Goal: Find contact information: Find contact information

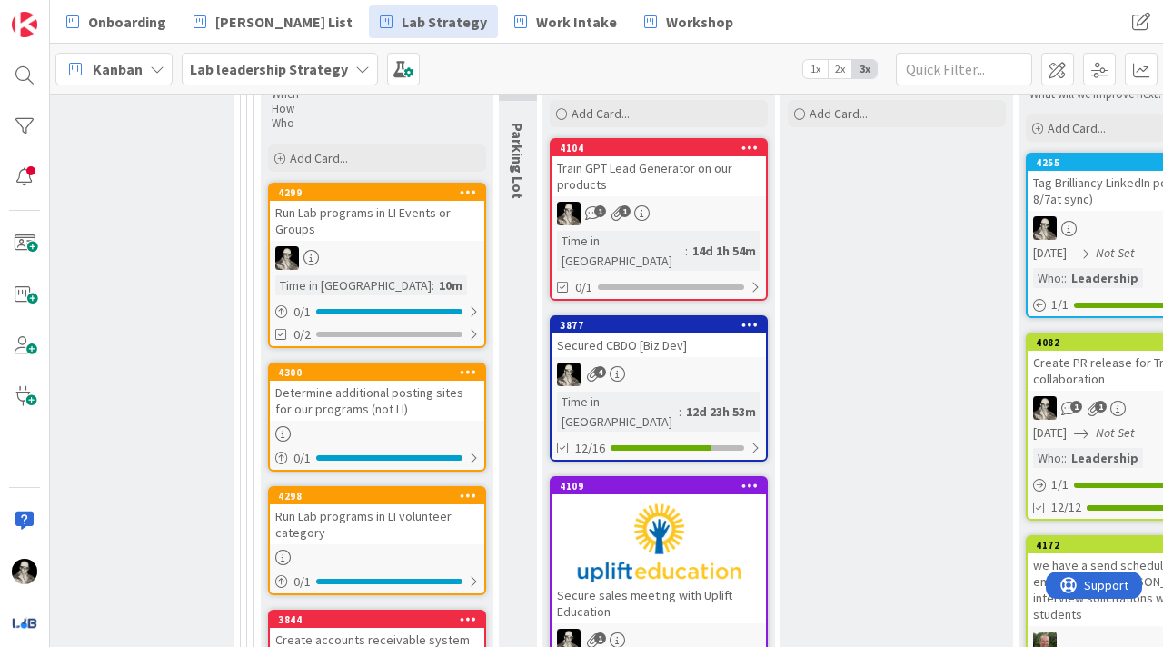
scroll to position [669, 2595]
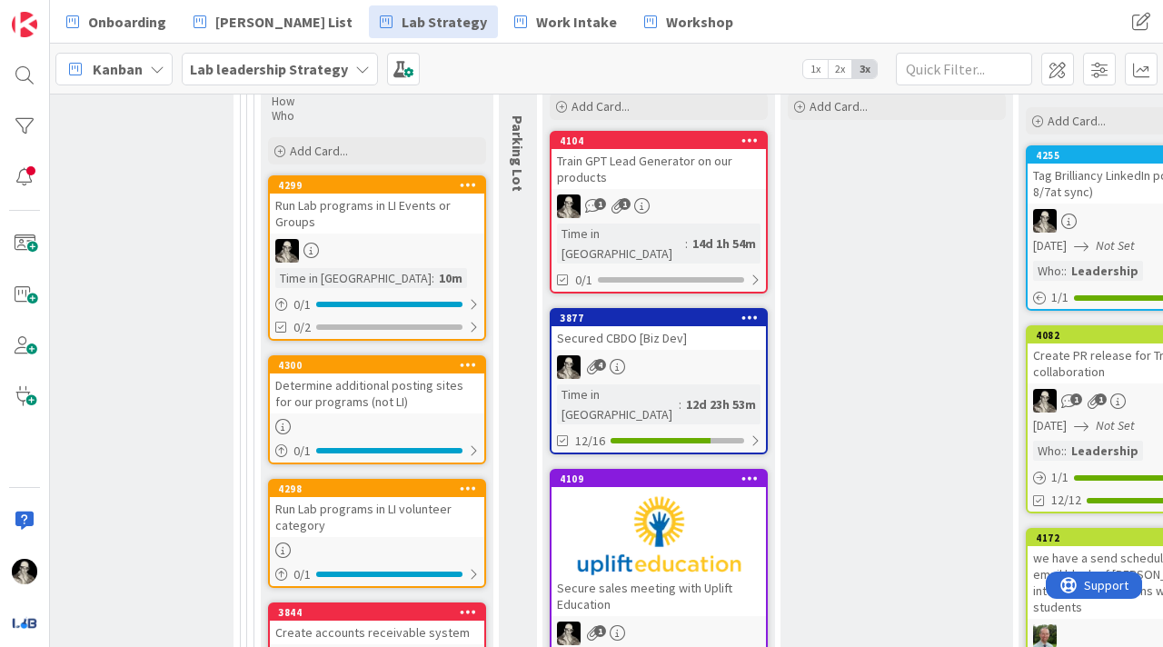
click at [401, 230] on div "Run Lab programs in LI Events or Groups" at bounding box center [377, 213] width 214 height 40
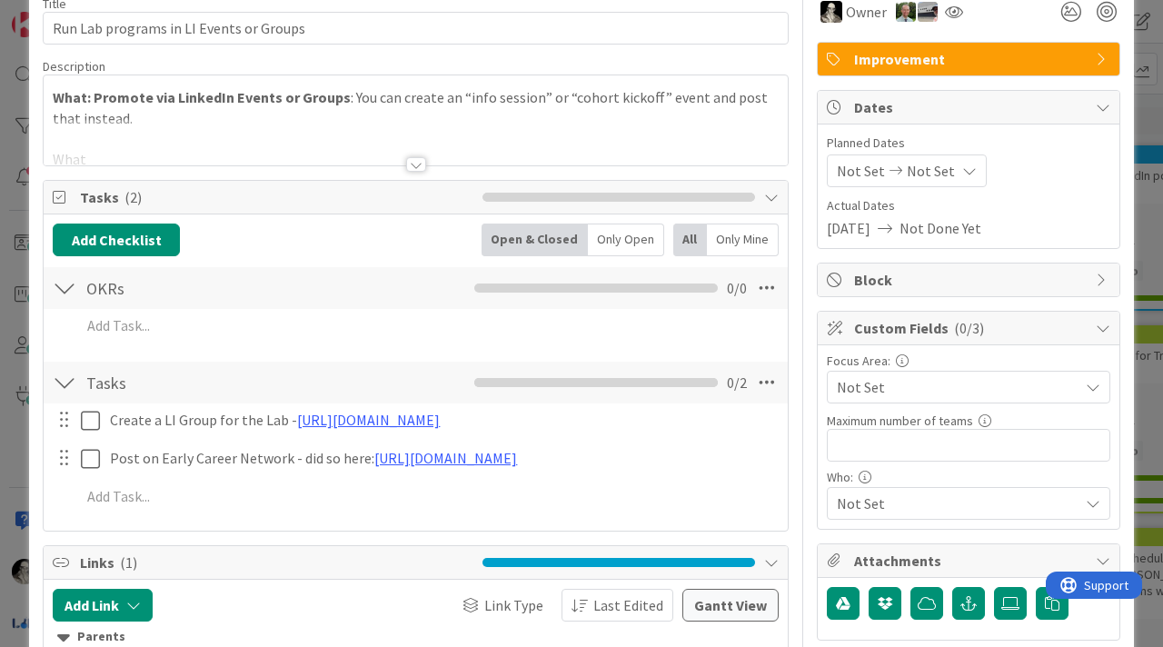
scroll to position [101, 0]
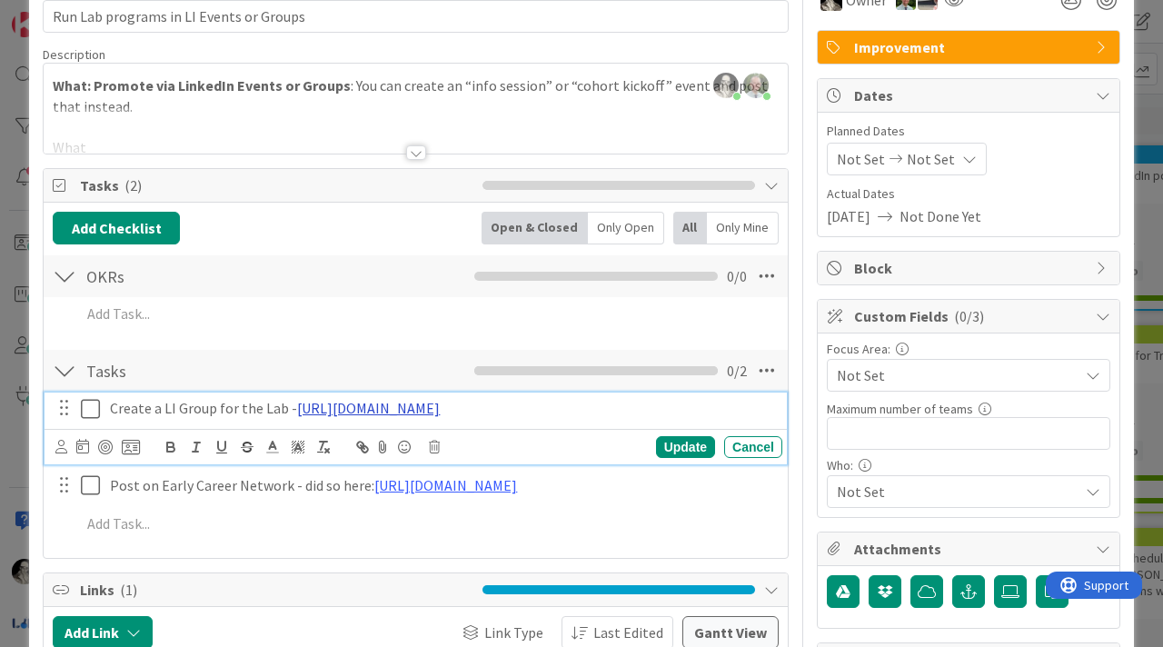
click at [390, 405] on link "https://www.linkedin.com/groups/14779385/" at bounding box center [368, 408] width 143 height 18
click at [391, 441] on link "https://www.linkedin.com/groups/14779385" at bounding box center [384, 443] width 124 height 24
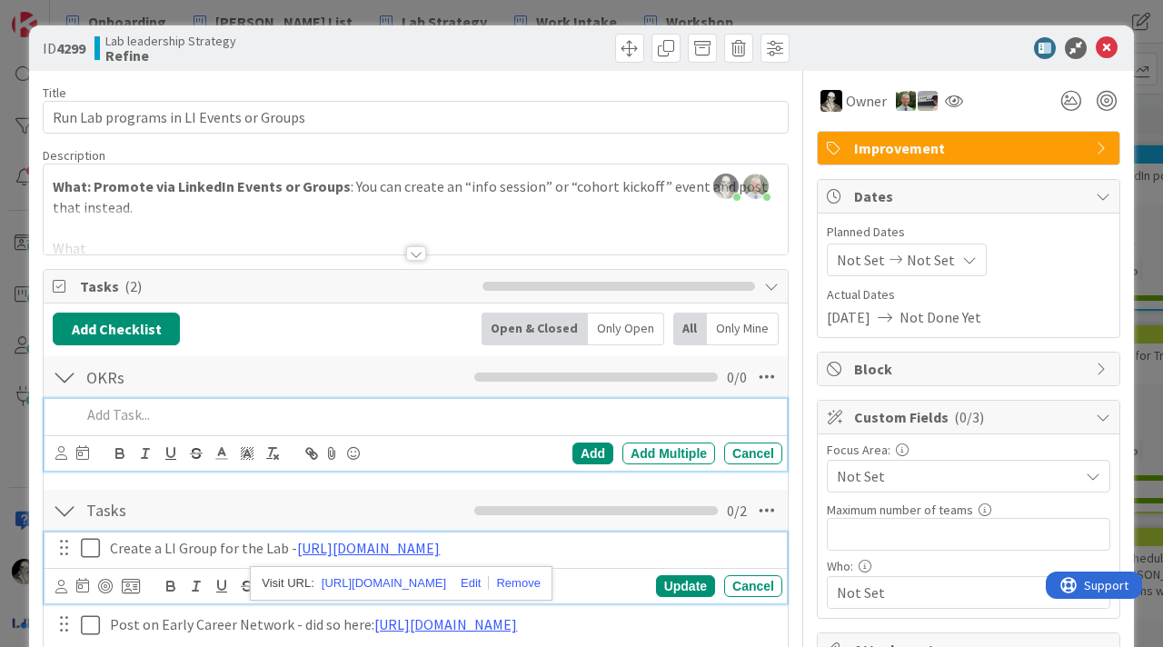
click at [292, 419] on p at bounding box center [428, 414] width 694 height 21
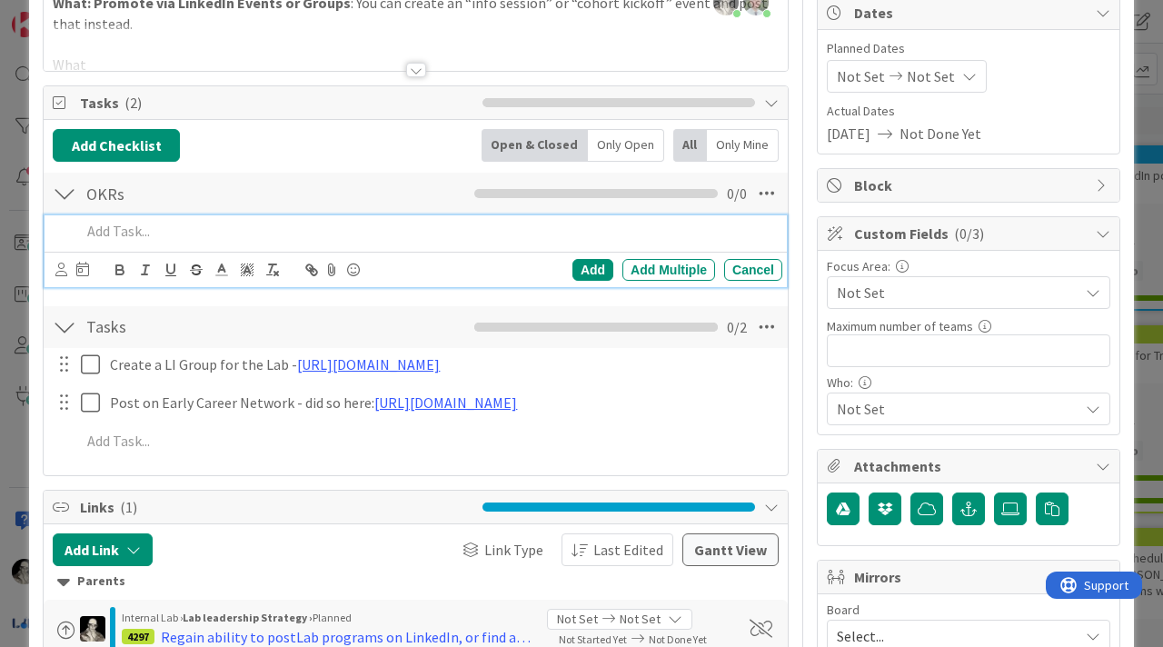
scroll to position [203, 0]
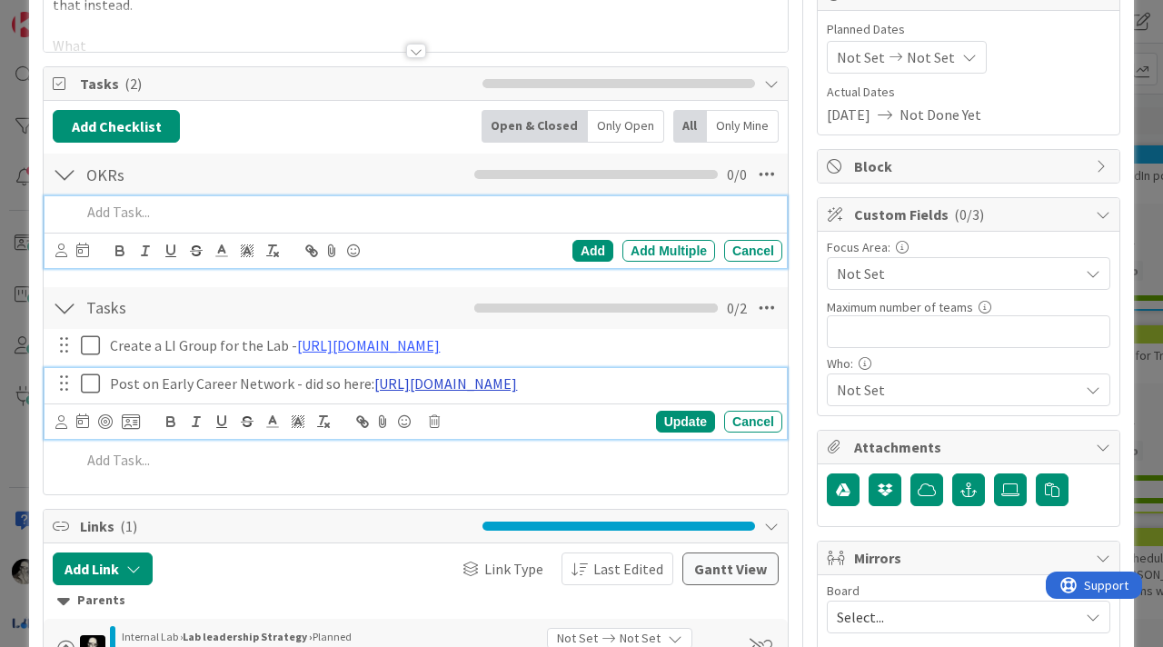
click at [411, 391] on link "https://www.linkedin.com/groups/14466554/?highlightedUpdateUrn=urn%3Ali%3Agroup…" at bounding box center [445, 383] width 143 height 18
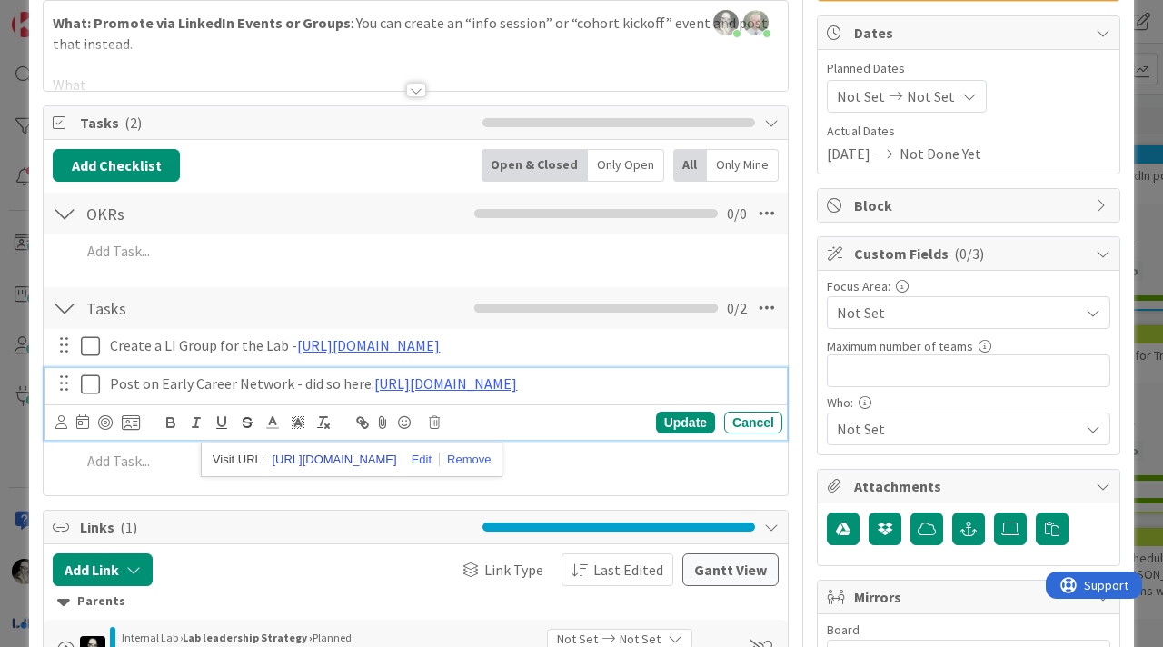
click at [396, 454] on link "https://www.linkedin.com/groups/14466554?highlightedUpdateUrn=urn:li:groupPost:…" at bounding box center [334, 460] width 124 height 24
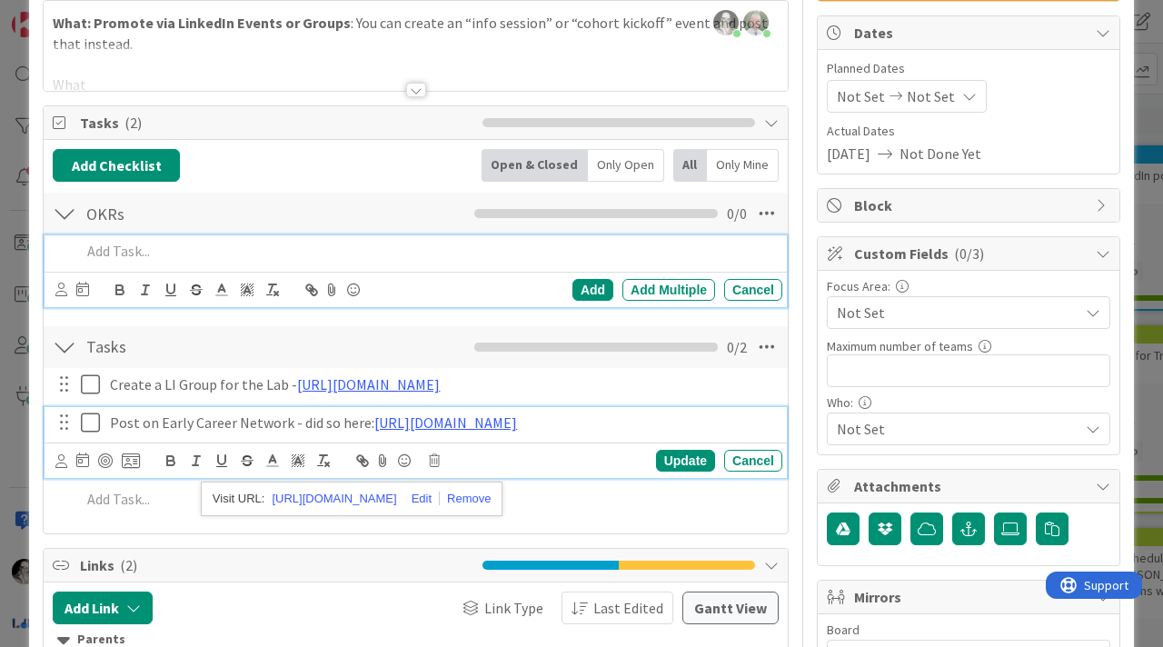
click at [273, 266] on div at bounding box center [428, 251] width 709 height 32
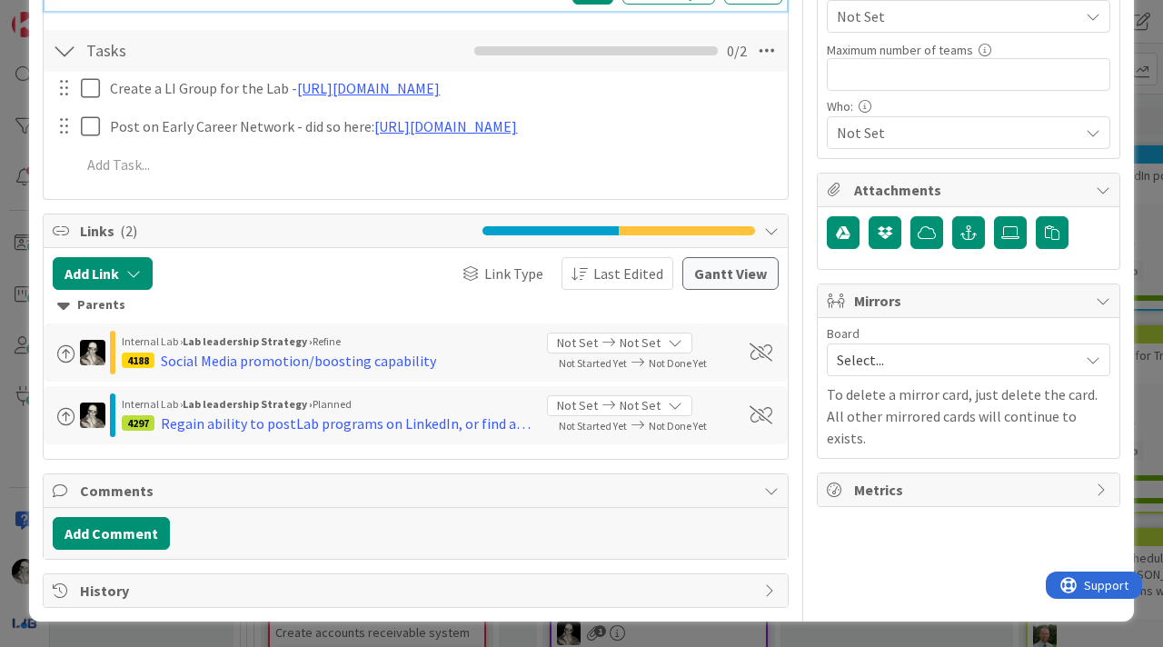
scroll to position [500, 0]
click at [243, 356] on div "Social Media promotion/boosting capability" at bounding box center [298, 361] width 275 height 22
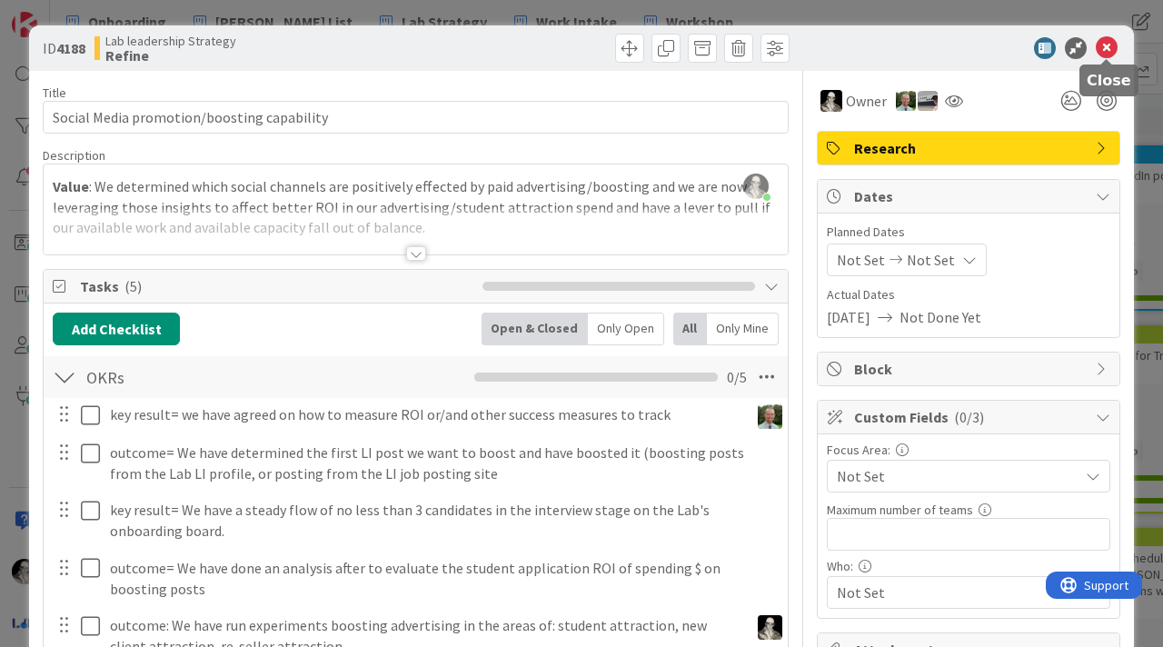
click at [1105, 47] on icon at bounding box center [1106, 48] width 22 height 22
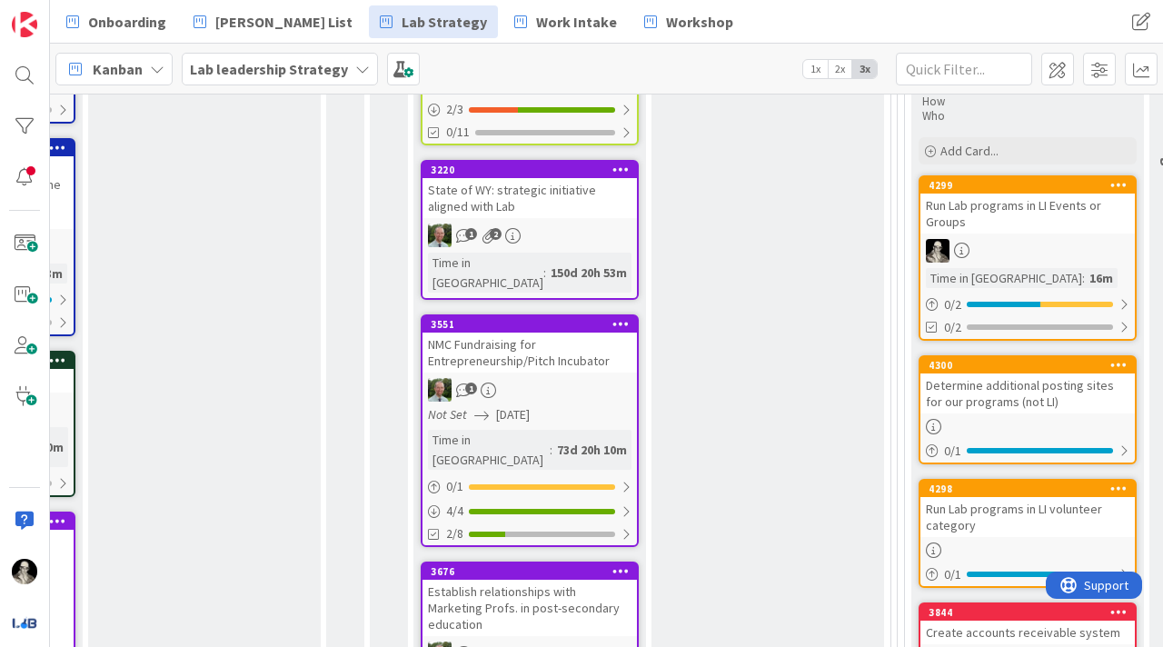
scroll to position [669, 1936]
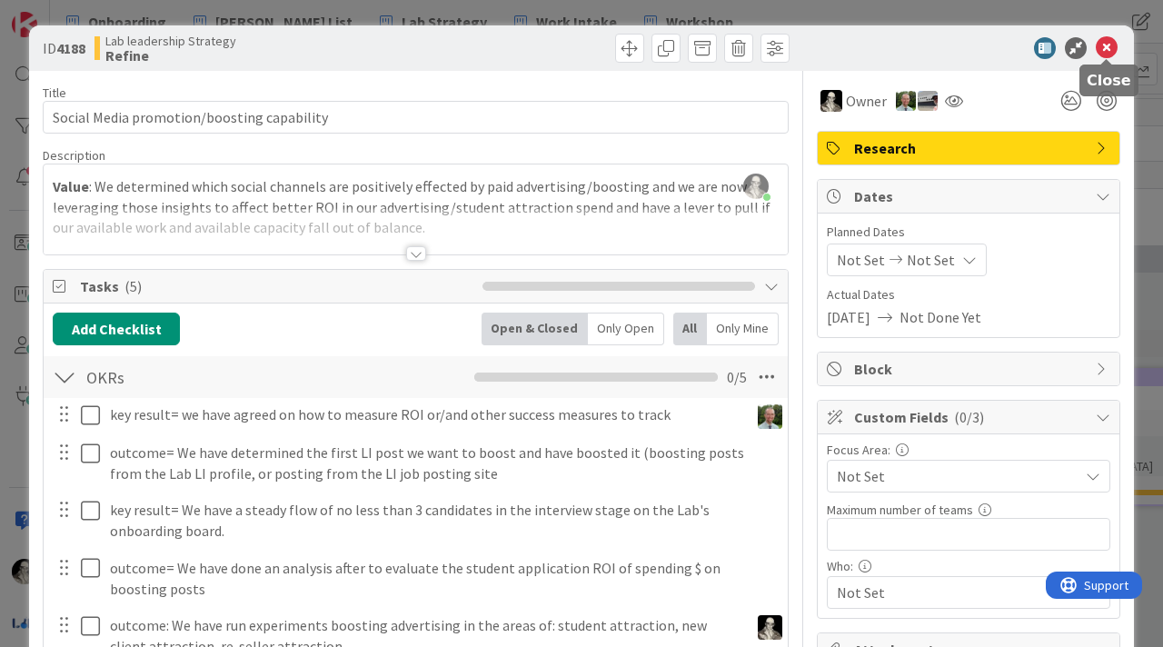
click at [1100, 45] on icon at bounding box center [1106, 48] width 22 height 22
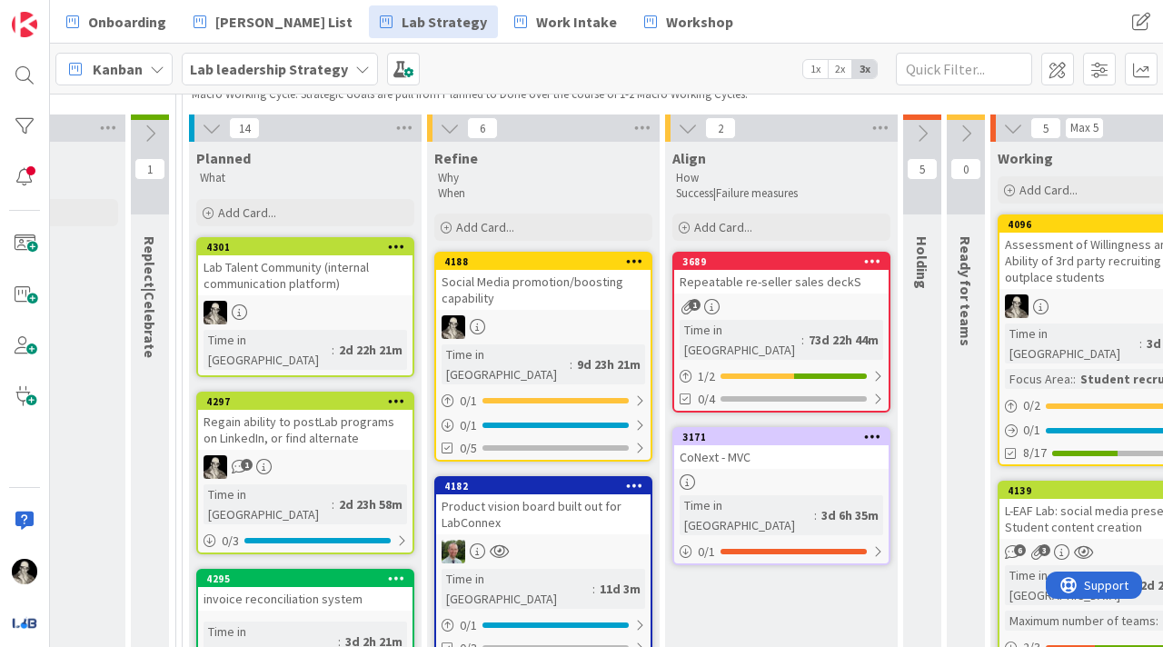
scroll to position [144, 1368]
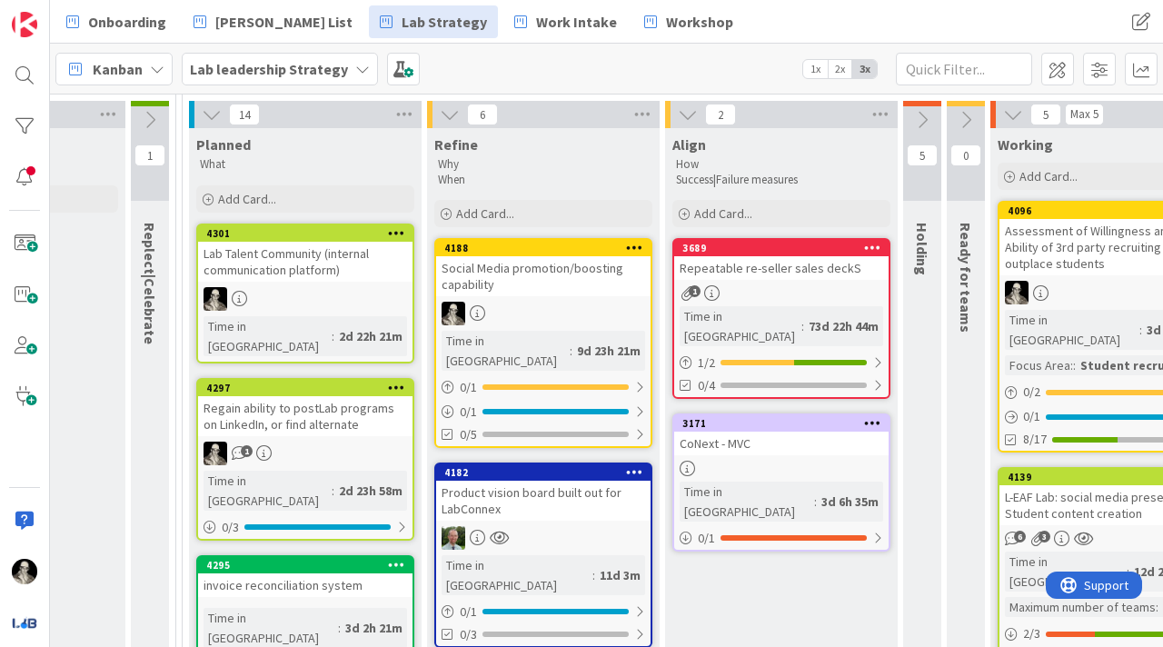
click at [557, 276] on div "Social Media promotion/boosting capability" at bounding box center [543, 276] width 214 height 40
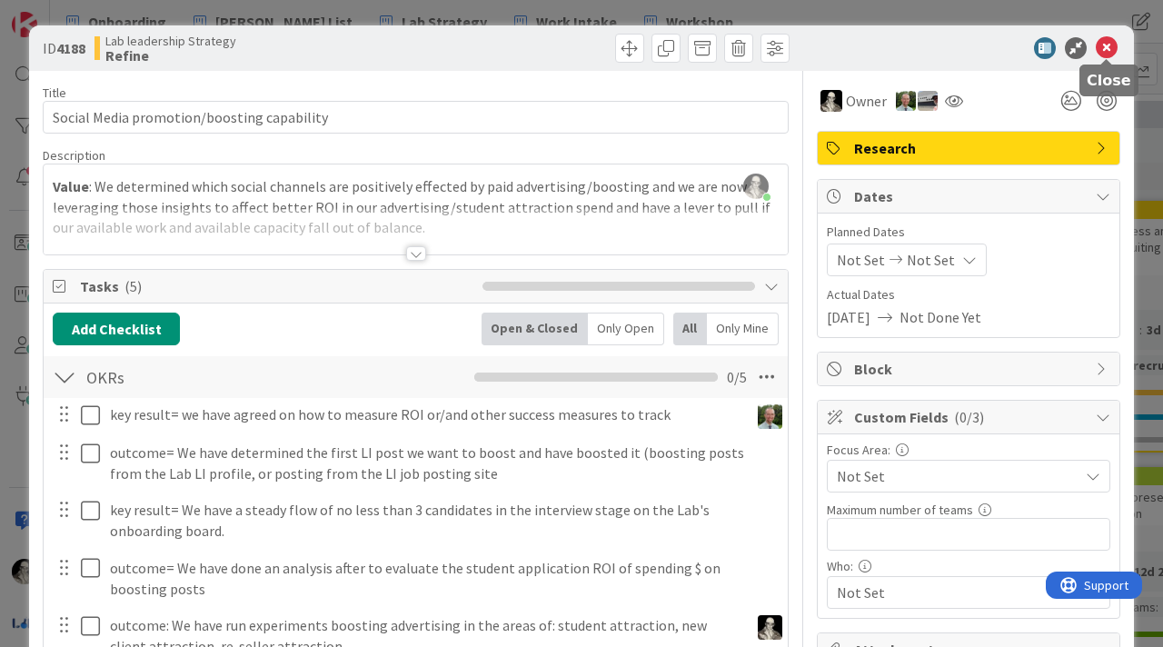
click at [1109, 50] on icon at bounding box center [1106, 48] width 22 height 22
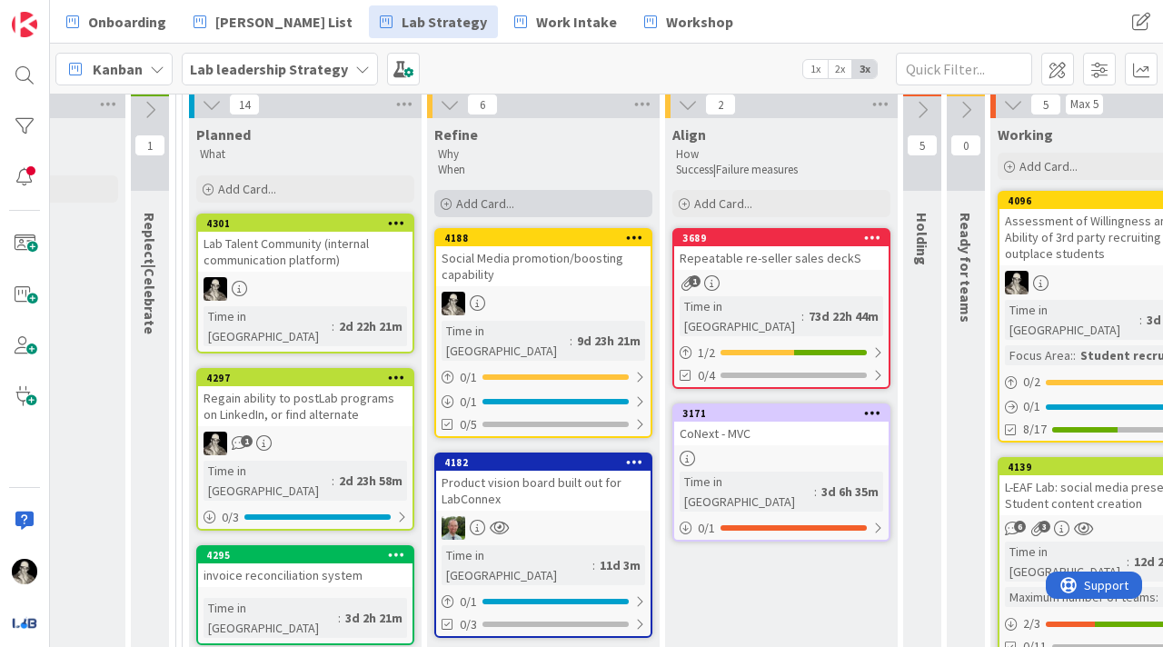
scroll to position [158, 1368]
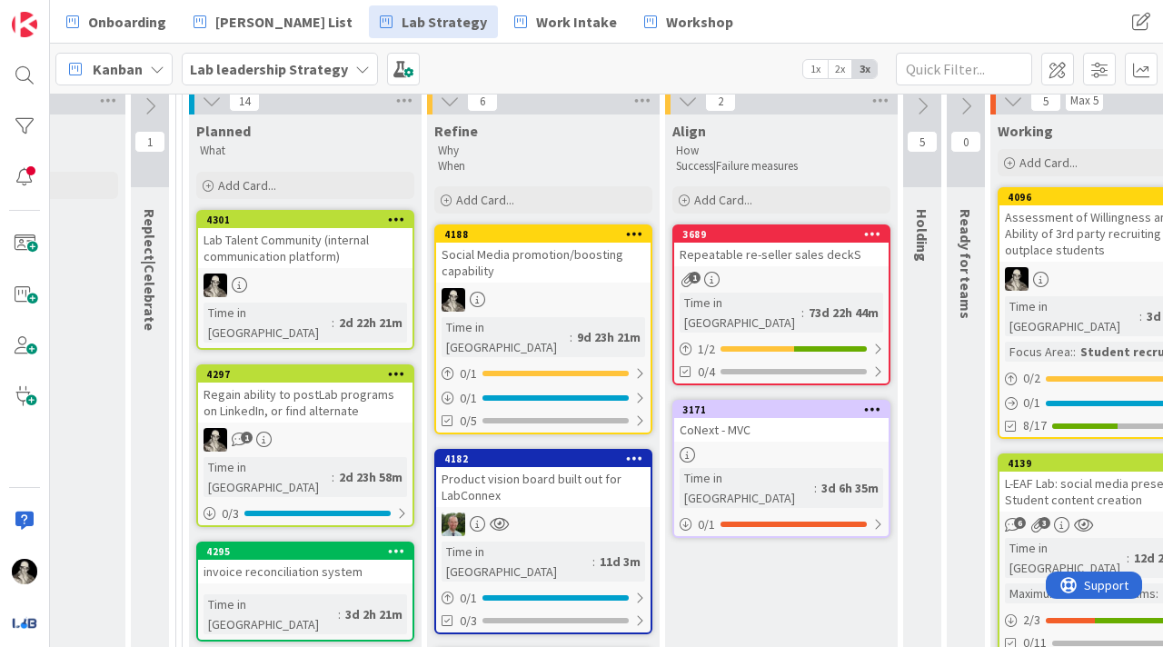
click at [539, 269] on div "Social Media promotion/boosting capability" at bounding box center [543, 263] width 214 height 40
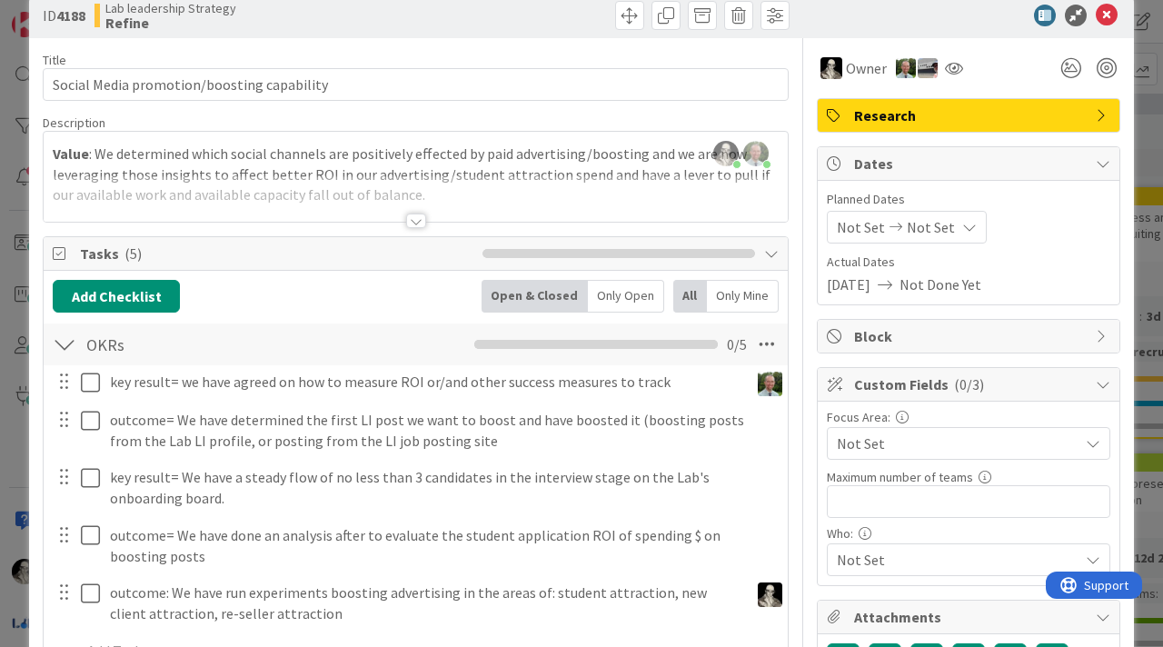
scroll to position [6, 0]
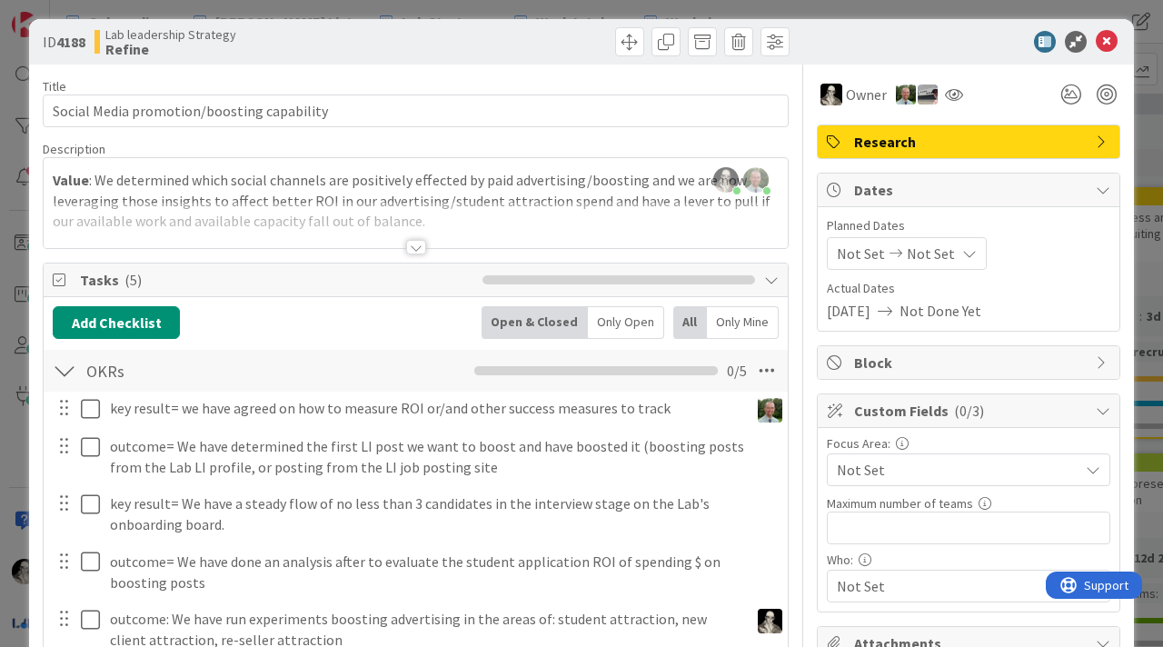
click at [416, 241] on div at bounding box center [416, 247] width 20 height 15
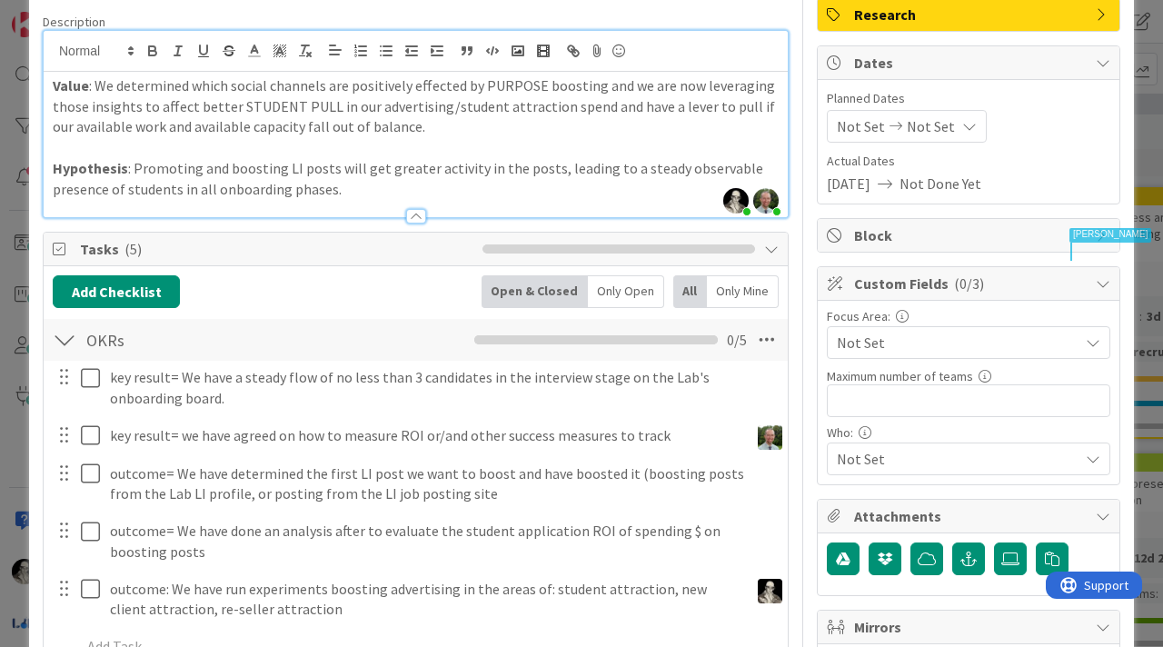
scroll to position [122, 0]
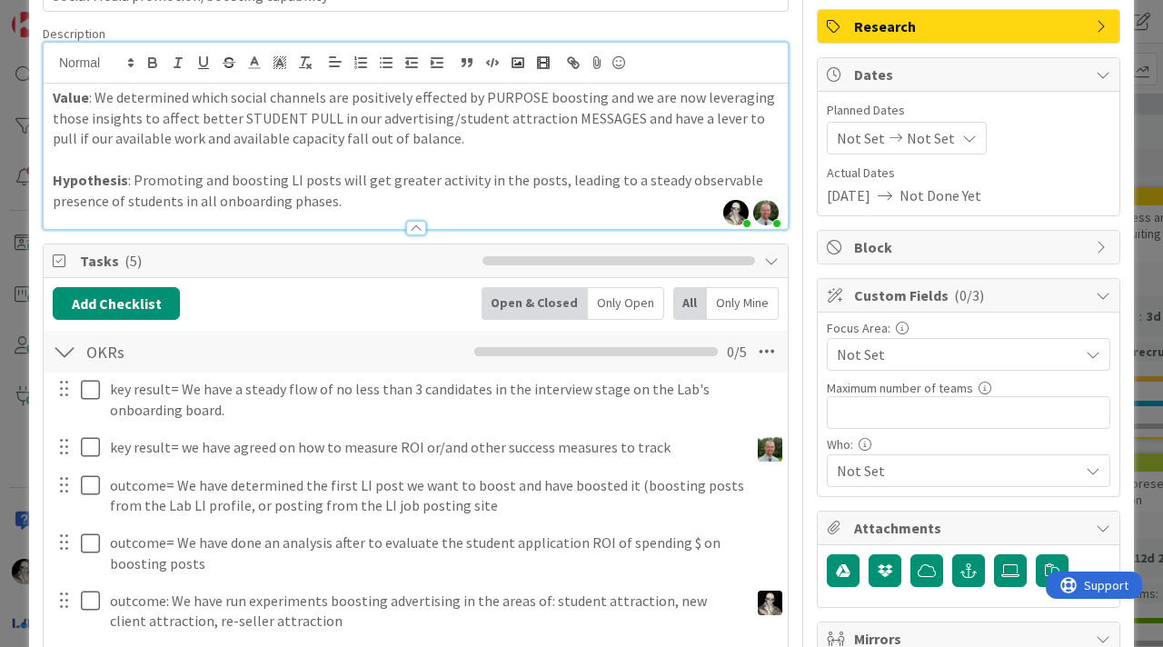
click at [352, 203] on p "Hypothesis : Promoting and boosting LI posts will get greater activity in the p…" at bounding box center [416, 190] width 726 height 41
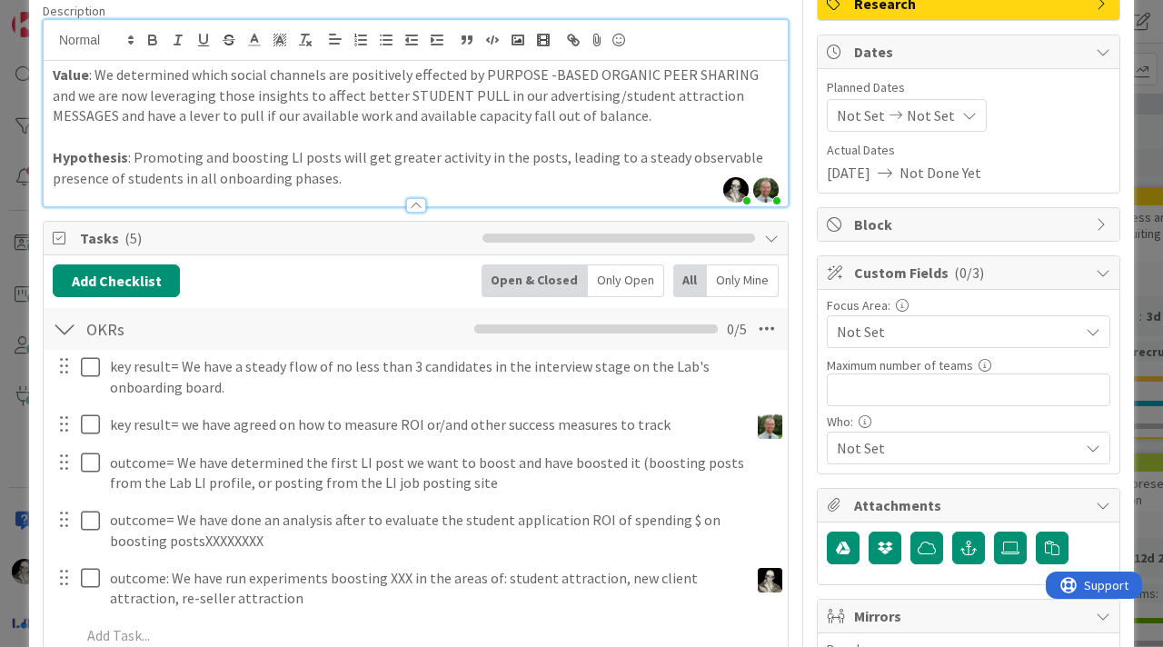
scroll to position [0, 0]
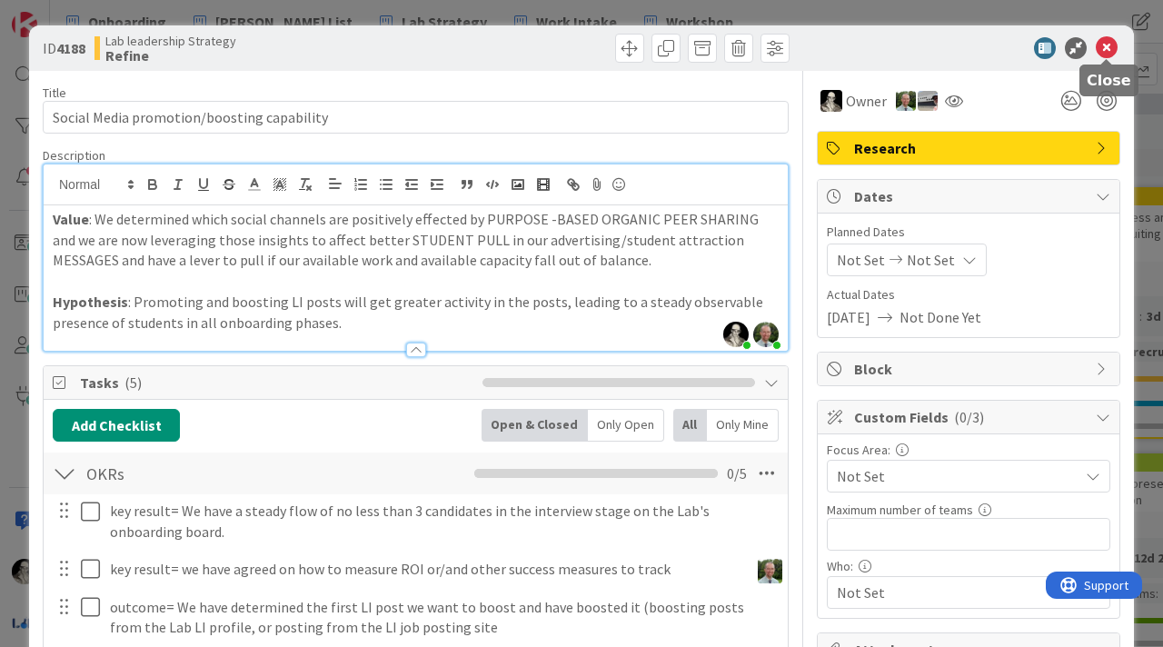
click at [1108, 44] on icon at bounding box center [1106, 48] width 22 height 22
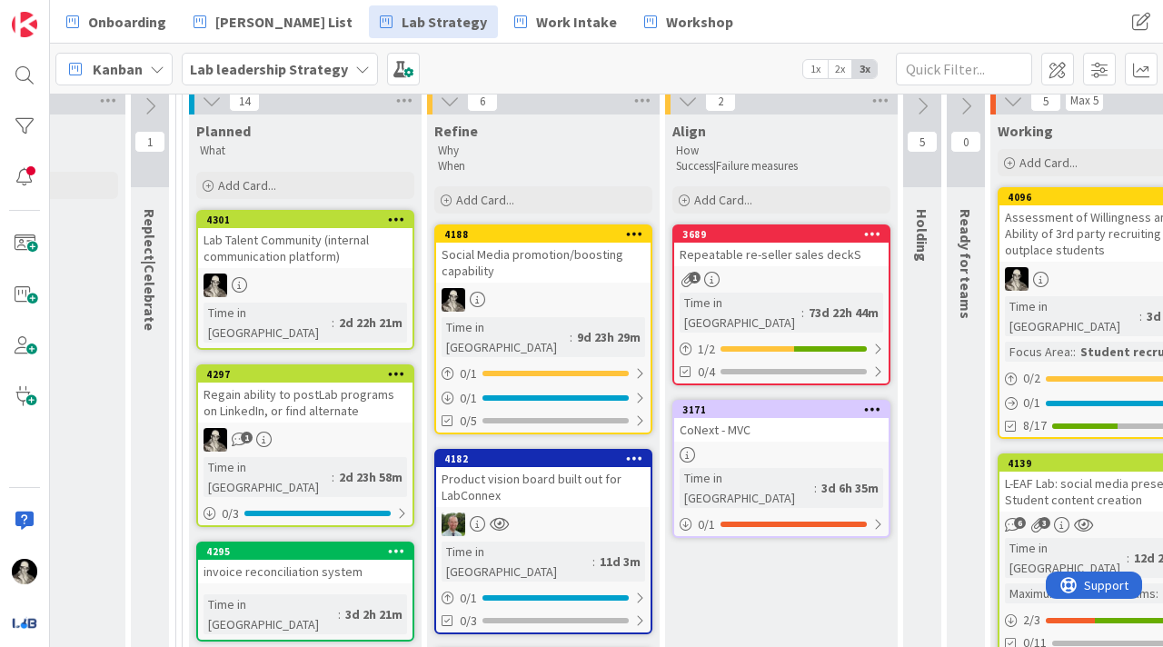
click at [510, 246] on div "Social Media promotion/boosting capability" at bounding box center [543, 263] width 214 height 40
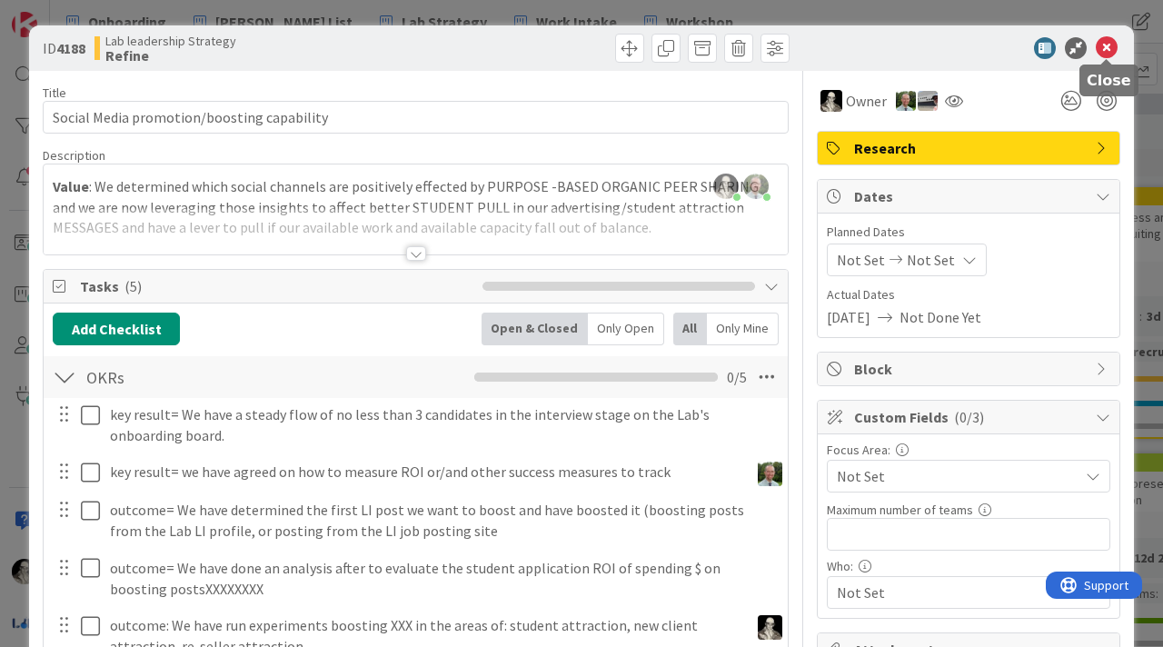
click at [1109, 41] on icon at bounding box center [1106, 48] width 22 height 22
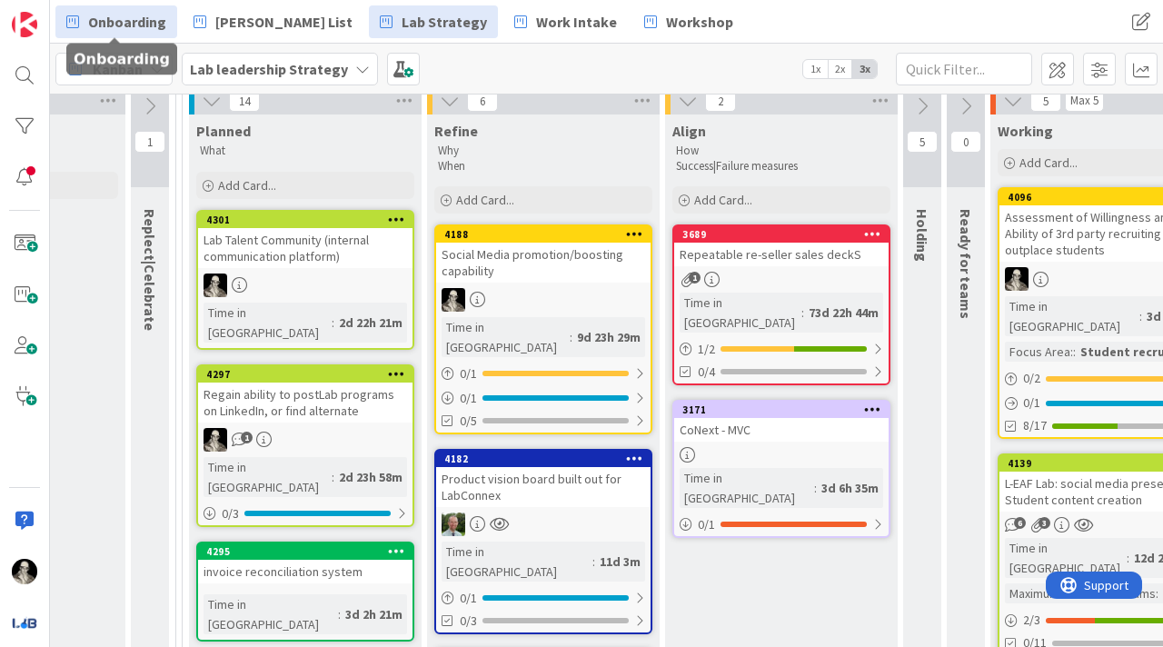
click at [141, 16] on span "Onboarding" at bounding box center [127, 22] width 78 height 22
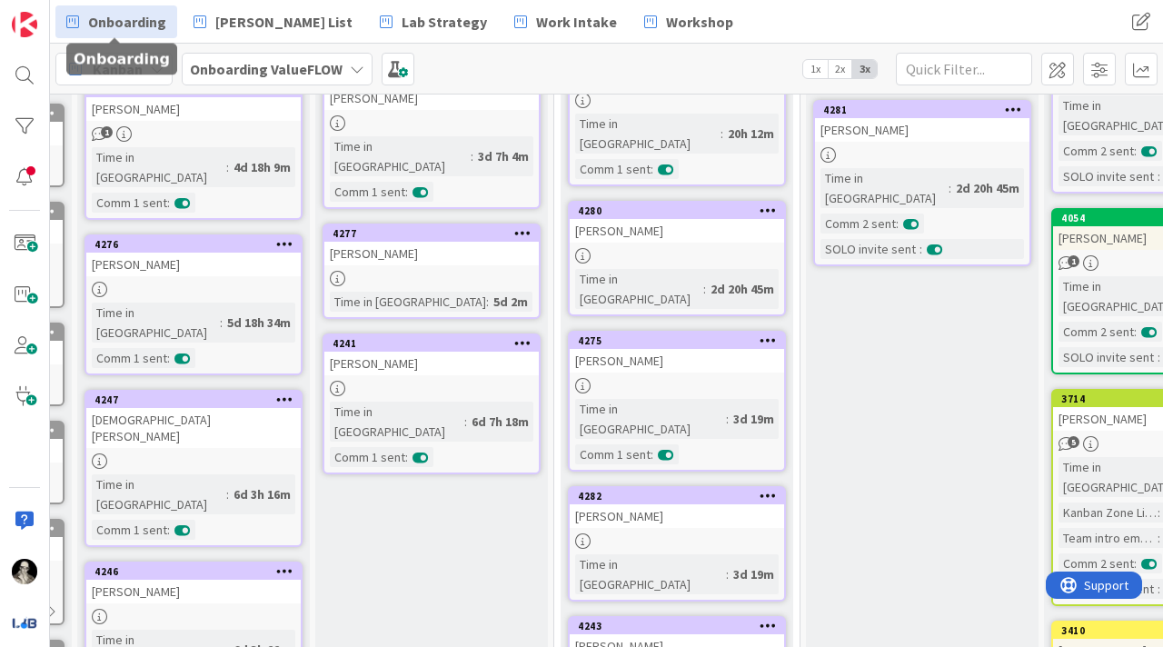
scroll to position [297, 217]
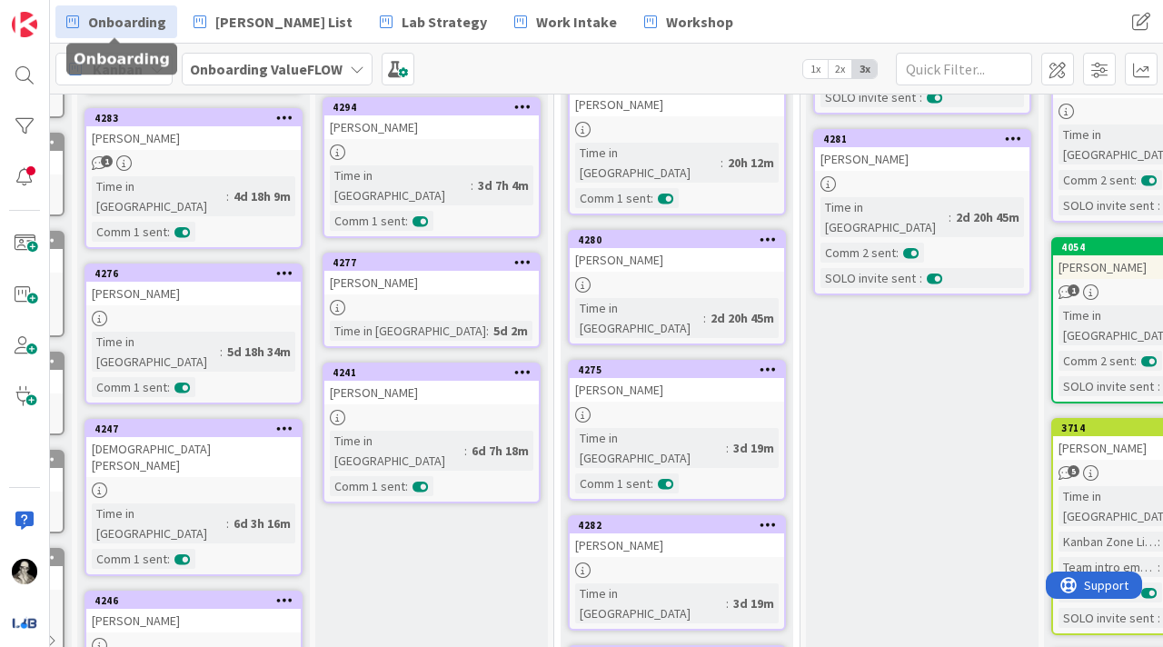
click at [686, 378] on div "[PERSON_NAME]" at bounding box center [677, 390] width 214 height 24
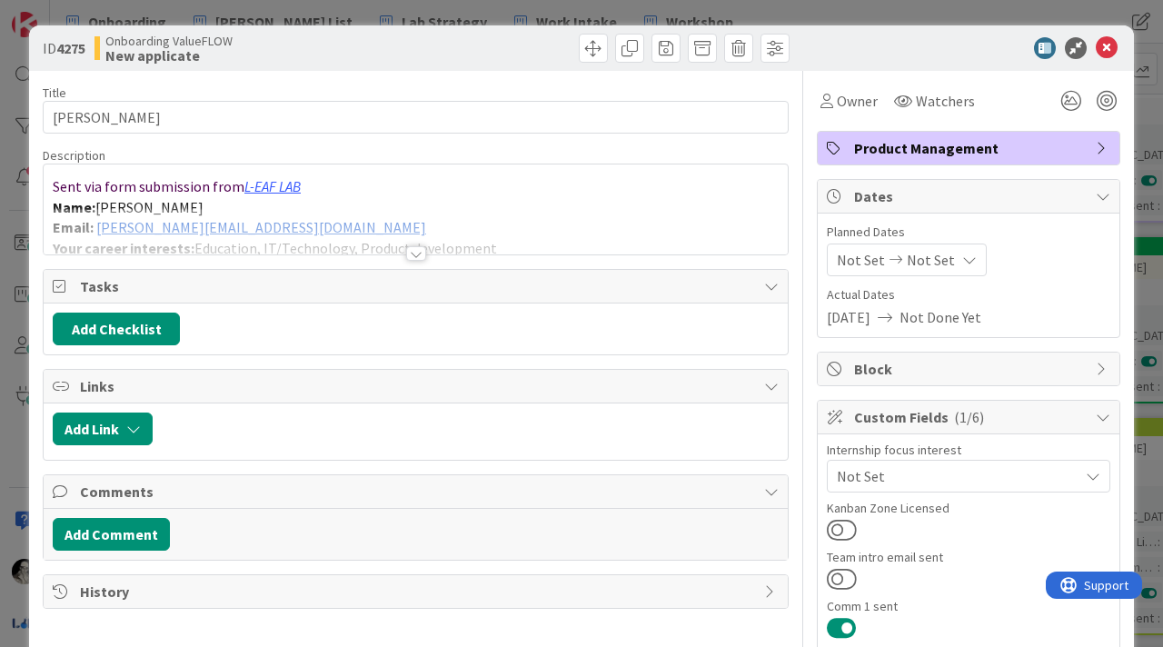
click at [311, 223] on div at bounding box center [416, 231] width 744 height 46
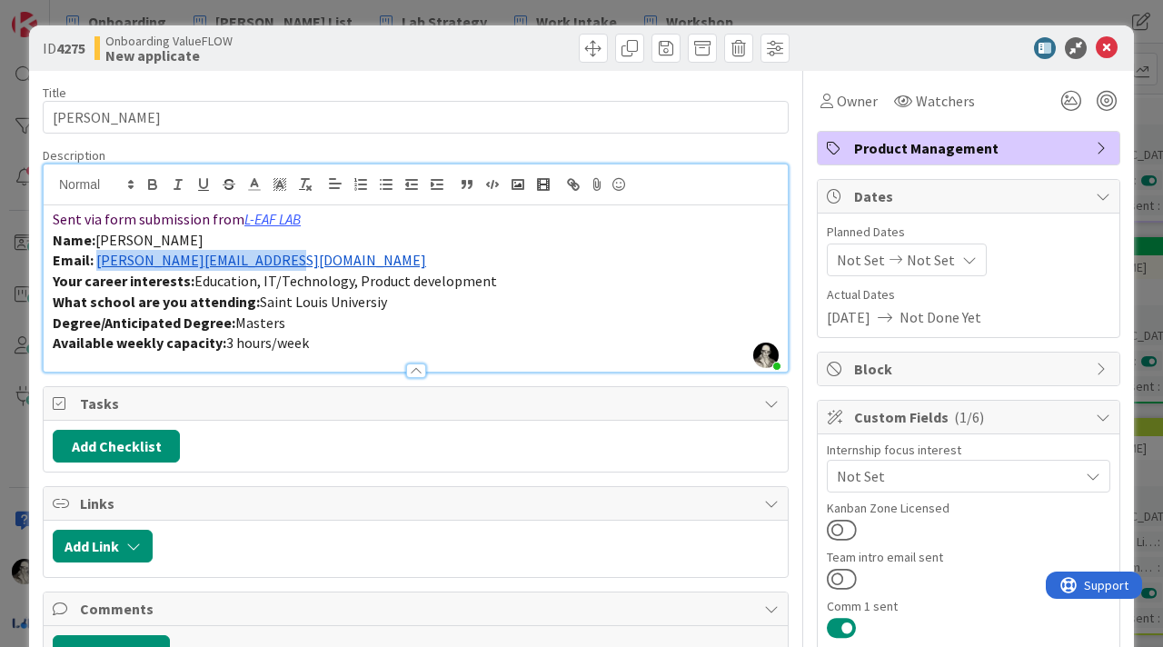
drag, startPoint x: 286, startPoint y: 268, endPoint x: 99, endPoint y: 265, distance: 187.1
click at [99, 265] on p "Email: [PERSON_NAME][EMAIL_ADDRESS][DOMAIN_NAME]" at bounding box center [416, 260] width 726 height 21
copy link "[PERSON_NAME][EMAIL_ADDRESS][DOMAIN_NAME]"
